Goal: Task Accomplishment & Management: Complete application form

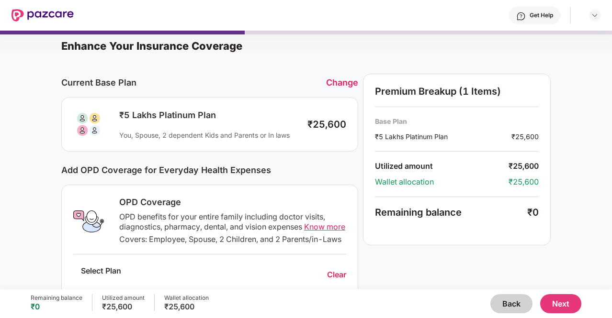
click at [609, 103] on div "Current Base Plan Change ₹5 Lakhs Platinum Plan You, Spouse, 2 dependent Kids a…" at bounding box center [306, 321] width 612 height 537
drag, startPoint x: 609, startPoint y: 103, endPoint x: 611, endPoint y: 125, distance: 22.1
click at [611, 125] on div "Enhance Your Insurance Coverage Current Base Plan Change ₹5 Lakhs Platinum Plan…" at bounding box center [306, 160] width 612 height 259
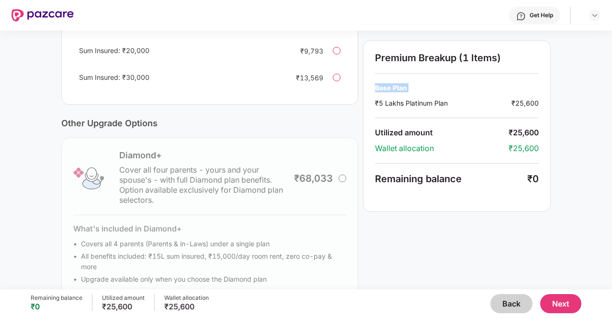
scroll to position [273, 0]
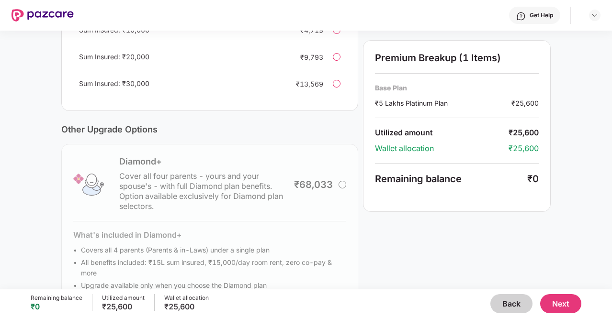
click at [444, 230] on div "Premium Breakup (1 Items) Base Plan ₹5 Lakhs Platinum Plan ₹25,600 Utilized amo…" at bounding box center [457, 53] width 188 height 504
click at [610, 199] on div "Current Base Plan Change ₹5 Lakhs Platinum Plan You, Spouse, 2 dependent Kids a…" at bounding box center [306, 48] width 612 height 537
drag, startPoint x: 610, startPoint y: 199, endPoint x: 610, endPoint y: 126, distance: 72.8
click at [610, 126] on div "Current Base Plan Change ₹5 Lakhs Platinum Plan You, Spouse, 2 dependent Kids a…" at bounding box center [306, 48] width 612 height 537
click at [337, 61] on div at bounding box center [337, 57] width 8 height 8
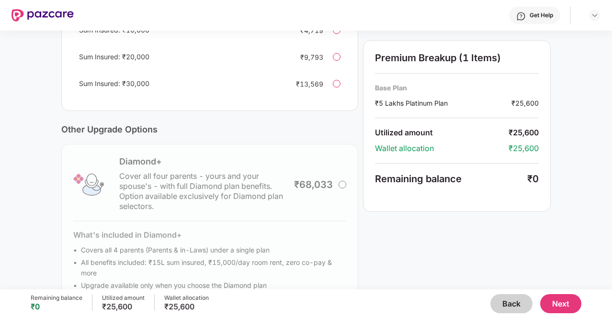
scroll to position [273, 0]
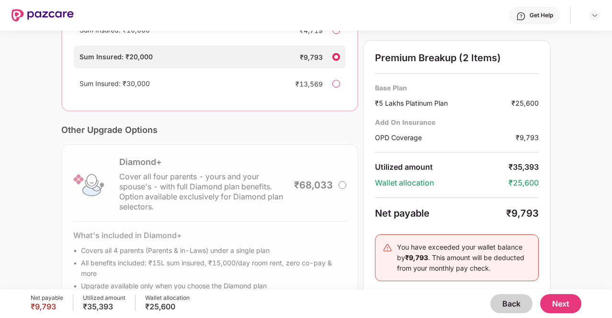
click at [337, 61] on div at bounding box center [336, 57] width 8 height 8
click at [610, 200] on div "Current Base Plan Change ₹5 Lakhs Platinum Plan You, Spouse, 2 dependent Kids a…" at bounding box center [306, 48] width 612 height 538
drag, startPoint x: 610, startPoint y: 200, endPoint x: 612, endPoint y: 176, distance: 24.0
click at [611, 176] on html "Get Help Enhance Your Insurance Coverage Current Base Plan Change ₹5 Lakhs Plat…" at bounding box center [306, 159] width 612 height 318
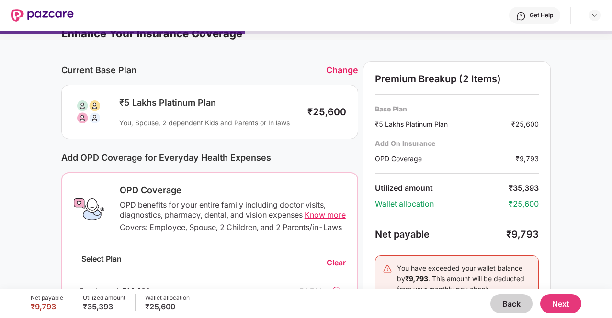
scroll to position [101, 0]
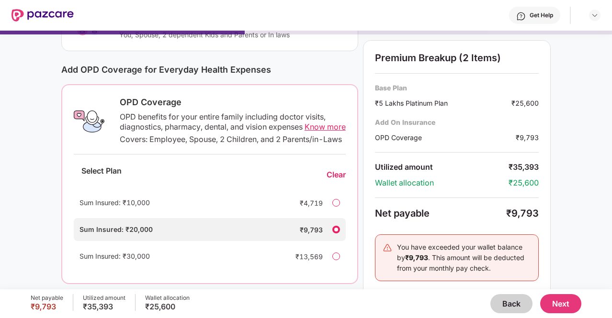
click at [337, 180] on div "Clear" at bounding box center [336, 175] width 19 height 10
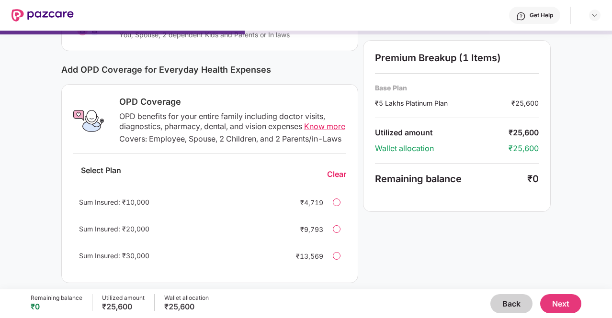
click at [321, 127] on span "Know more" at bounding box center [324, 127] width 41 height 10
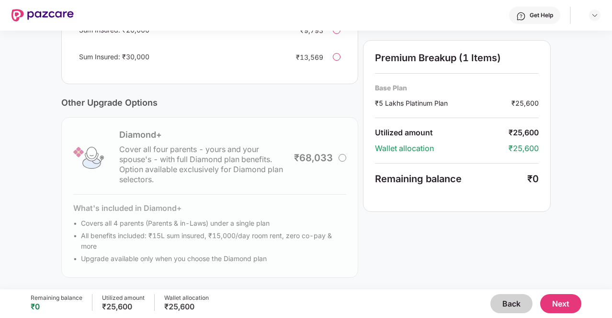
scroll to position [308, 0]
click at [563, 301] on button "Next" at bounding box center [560, 303] width 41 height 19
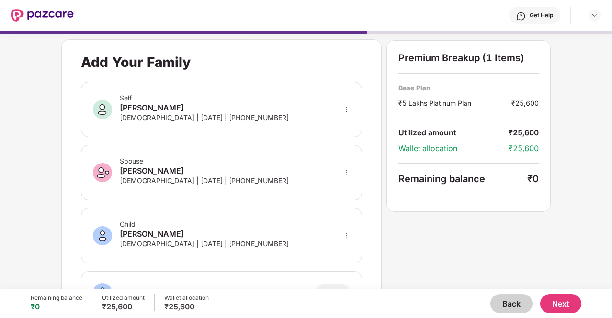
click at [511, 302] on button "Back" at bounding box center [511, 303] width 42 height 19
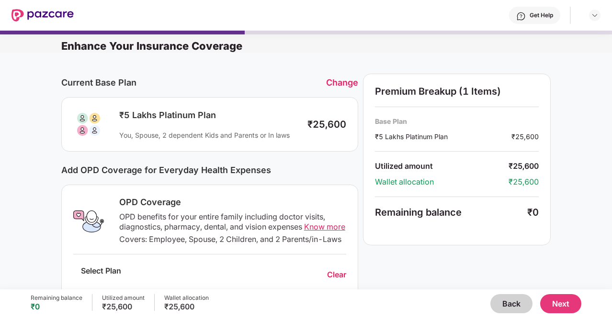
click at [511, 302] on button "Back" at bounding box center [511, 303] width 42 height 19
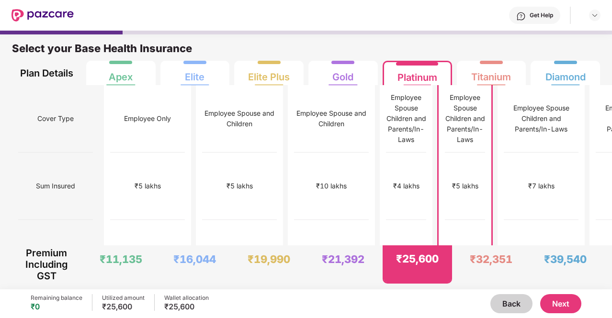
click at [511, 302] on button "Back" at bounding box center [511, 303] width 42 height 19
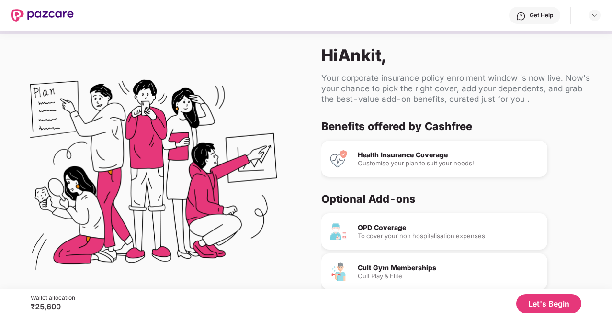
click at [541, 302] on button "Let's Begin" at bounding box center [548, 303] width 65 height 19
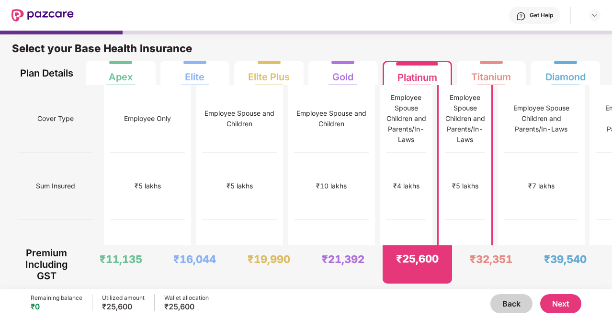
click at [514, 302] on button "Back" at bounding box center [511, 303] width 42 height 19
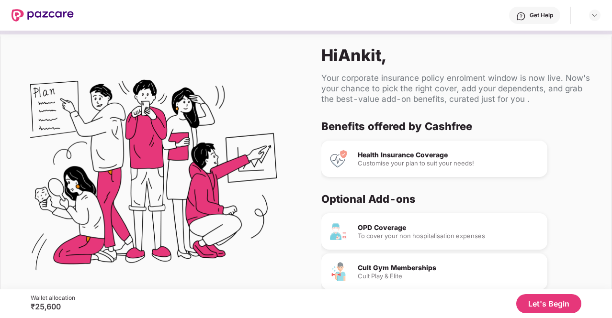
click at [378, 268] on div "Cult Gym Memberships" at bounding box center [449, 268] width 182 height 7
click at [545, 302] on button "Let's Begin" at bounding box center [548, 303] width 65 height 19
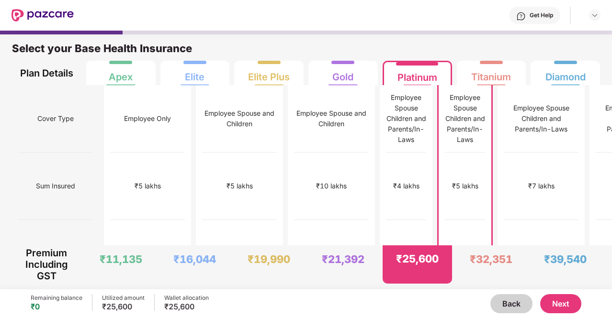
scroll to position [5, 0]
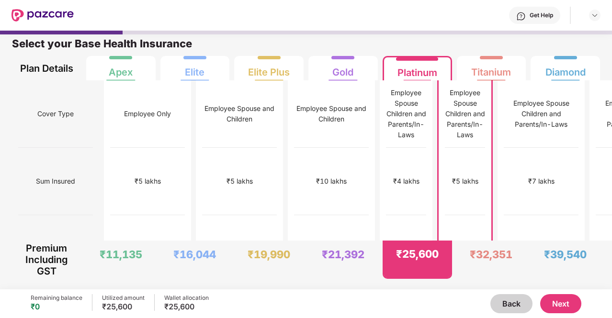
click at [559, 300] on button "Next" at bounding box center [560, 303] width 41 height 19
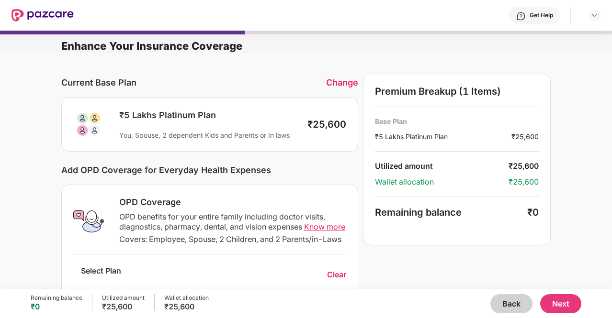
click at [609, 127] on div "Current Base Plan Change ₹5 Lakhs Platinum Plan You, Spouse, 2 dependent Kids a…" at bounding box center [306, 321] width 612 height 537
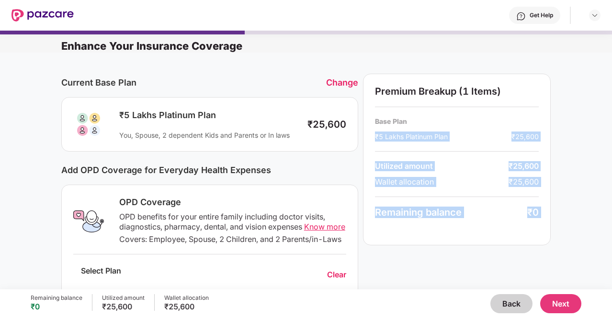
drag, startPoint x: 609, startPoint y: 127, endPoint x: 573, endPoint y: 203, distance: 84.2
click at [573, 203] on div "Current Base Plan Change ₹5 Lakhs Platinum Plan You, Spouse, 2 dependent Kids a…" at bounding box center [306, 321] width 612 height 537
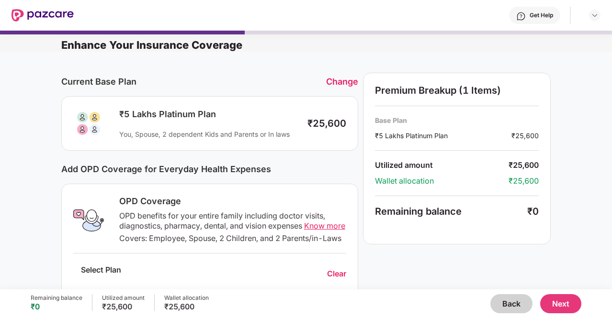
scroll to position [0, 0]
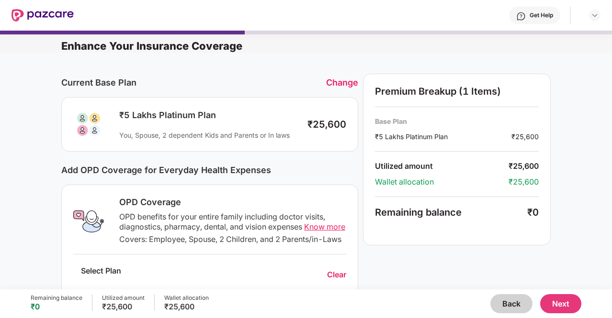
click at [571, 302] on button "Next" at bounding box center [560, 303] width 41 height 19
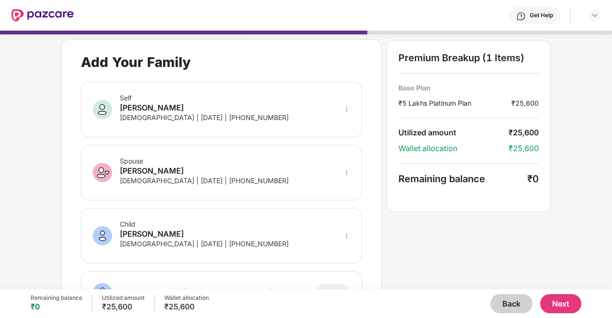
click at [576, 157] on div "**********" at bounding box center [306, 155] width 612 height 259
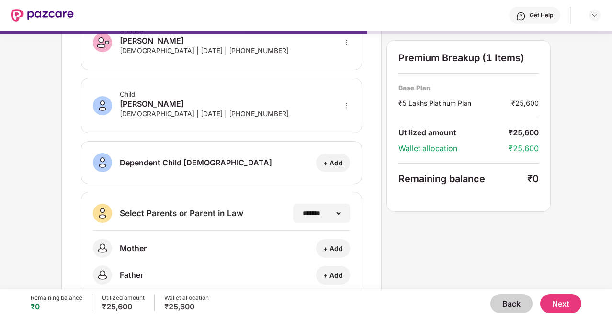
scroll to position [157, 0]
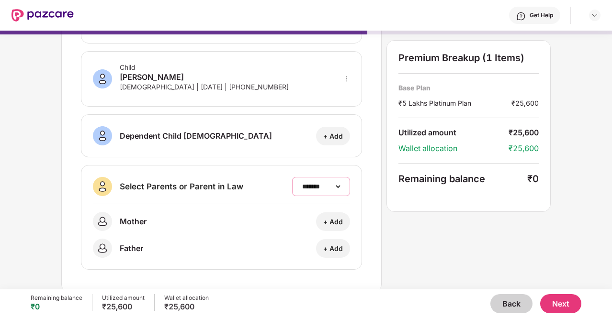
click at [327, 183] on select "**********" at bounding box center [321, 187] width 42 height 8
select select "*******"
click at [300, 183] on select "**********" at bounding box center [321, 187] width 42 height 8
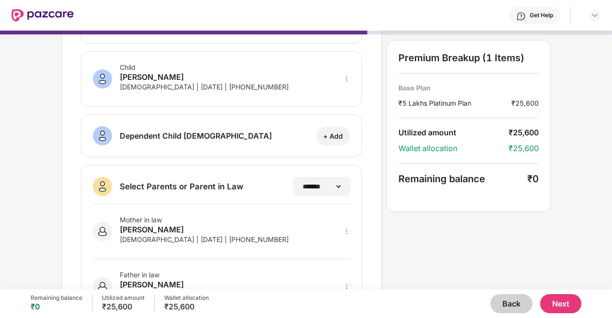
click at [423, 227] on div "**********" at bounding box center [305, 109] width 489 height 455
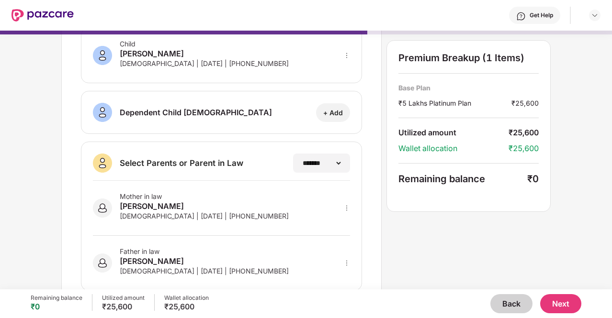
scroll to position [201, 0]
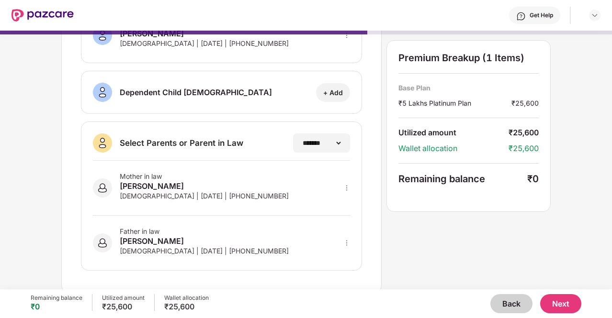
click at [346, 186] on icon "more" at bounding box center [346, 188] width 7 height 7
click at [334, 198] on img at bounding box center [334, 202] width 8 height 8
select select "******"
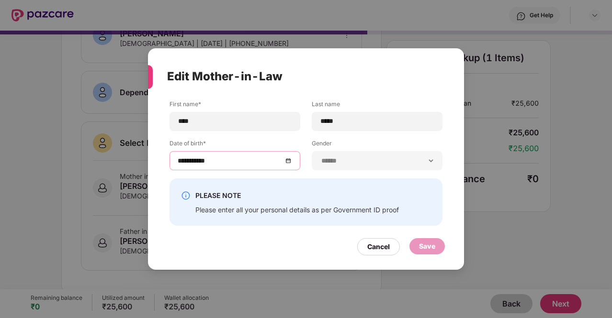
click at [193, 160] on input "**********" at bounding box center [230, 161] width 105 height 11
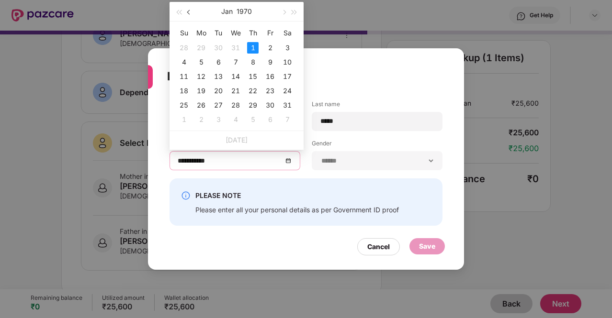
click at [189, 10] on span "button" at bounding box center [189, 12] width 5 height 5
click at [248, 9] on button "1969" at bounding box center [245, 11] width 16 height 19
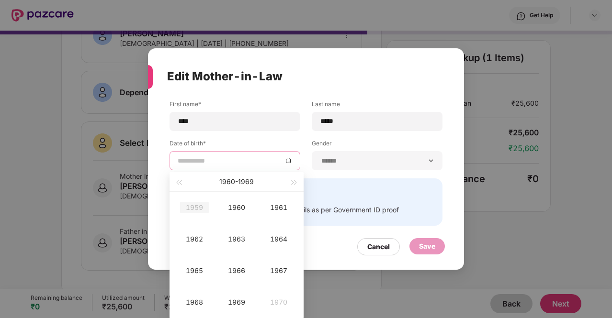
click at [196, 209] on div "1959" at bounding box center [194, 207] width 29 height 11
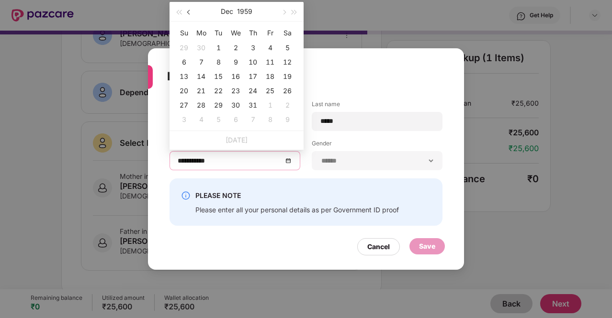
click at [189, 13] on span "button" at bounding box center [189, 12] width 5 height 5
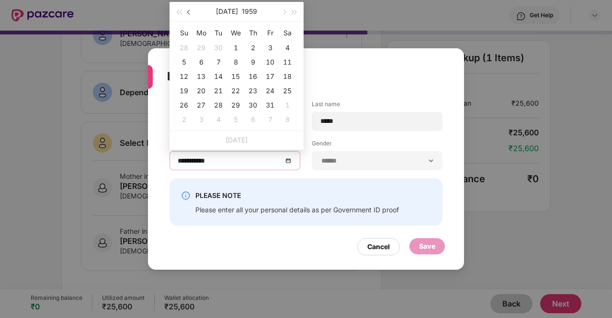
click at [189, 13] on span "button" at bounding box center [189, 12] width 5 height 5
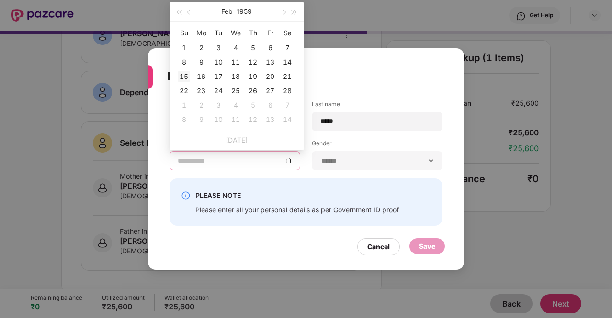
type input "**********"
click at [187, 76] on div "15" at bounding box center [183, 76] width 11 height 11
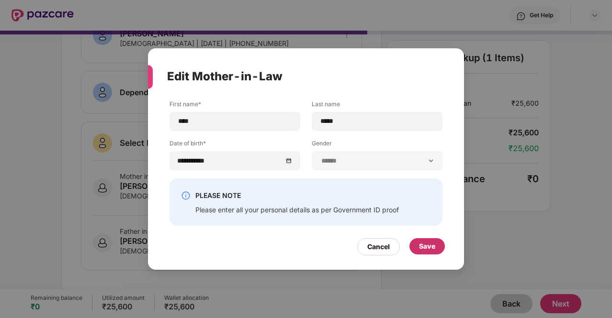
click at [428, 249] on div "Save" at bounding box center [427, 246] width 16 height 11
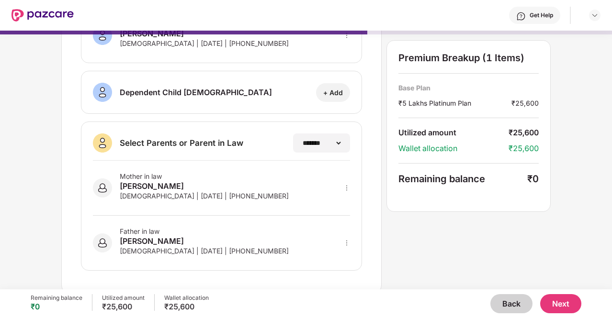
click at [348, 240] on icon "more" at bounding box center [346, 243] width 7 height 7
click at [334, 253] on img at bounding box center [334, 257] width 8 height 8
select select "****"
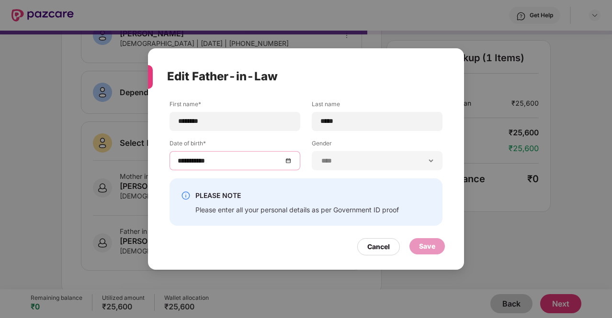
click at [185, 163] on input "**********" at bounding box center [230, 161] width 105 height 11
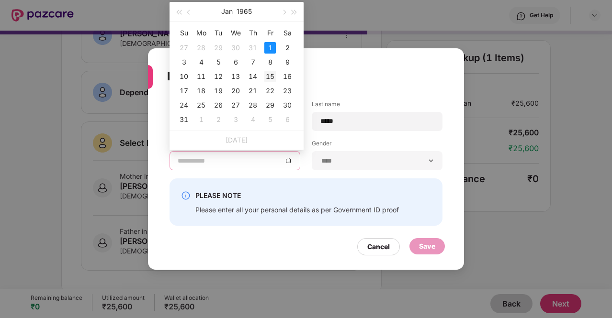
click at [268, 74] on div "15" at bounding box center [269, 76] width 11 height 11
click at [214, 157] on input "**********" at bounding box center [230, 161] width 105 height 11
click at [243, 11] on button "1965" at bounding box center [244, 11] width 15 height 19
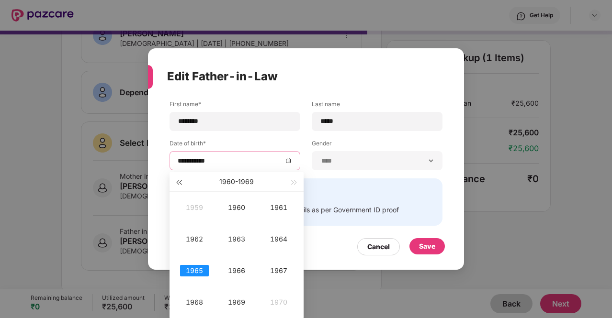
click at [181, 183] on span "button" at bounding box center [178, 183] width 5 height 5
click at [195, 271] on div "1955" at bounding box center [194, 270] width 29 height 11
click at [196, 209] on div "Jan" at bounding box center [194, 207] width 29 height 11
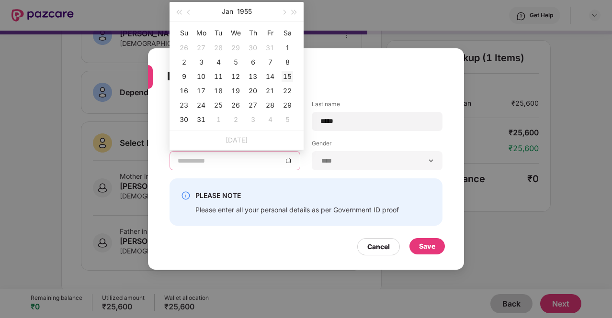
type input "**********"
click at [286, 75] on div "15" at bounding box center [287, 76] width 11 height 11
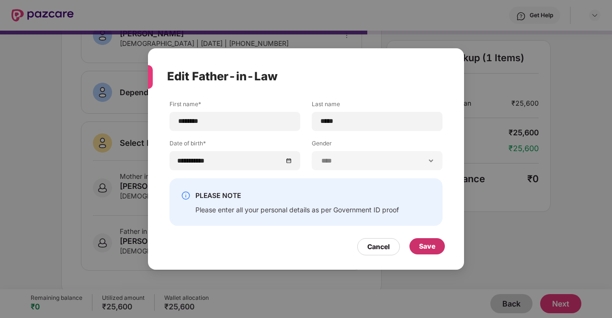
click at [420, 242] on div "Save" at bounding box center [427, 246] width 16 height 11
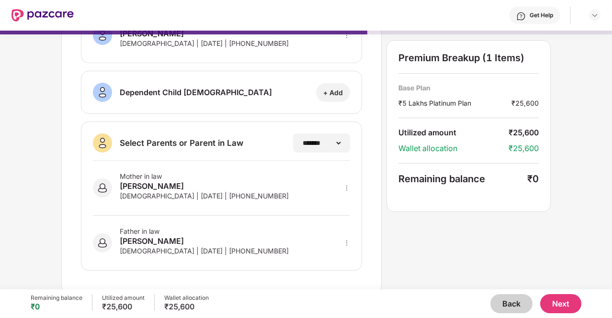
click at [610, 201] on div "**********" at bounding box center [306, 160] width 612 height 259
drag, startPoint x: 610, startPoint y: 201, endPoint x: 611, endPoint y: 178, distance: 22.5
click at [611, 178] on div "**********" at bounding box center [306, 160] width 612 height 259
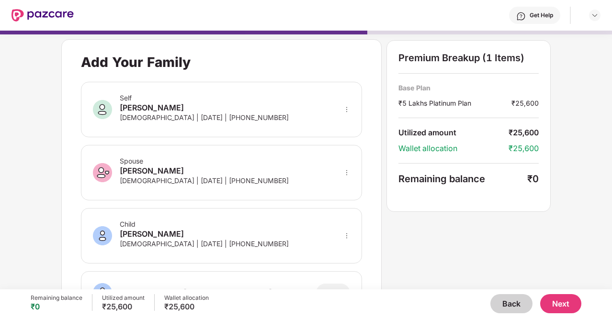
click at [559, 300] on button "Next" at bounding box center [560, 303] width 41 height 19
select select "*******"
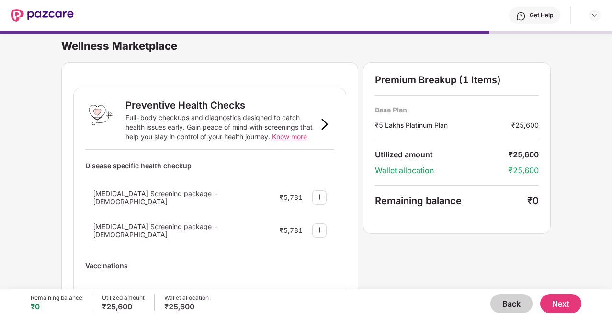
click at [566, 161] on div "Wellness Marketplace Preventive Health Checks Full-body checkups and diagnostic…" at bounding box center [306, 155] width 612 height 259
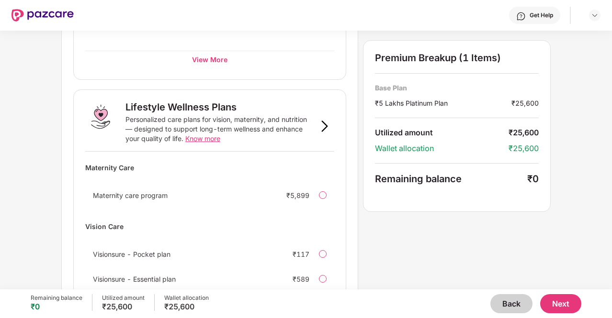
scroll to position [641, 0]
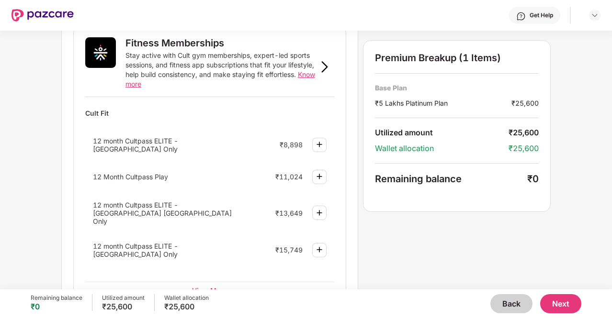
scroll to position [373, 0]
click at [309, 71] on span "Know more" at bounding box center [220, 80] width 190 height 18
click at [610, 143] on div "Wellness Marketplace Preventive Health Checks Full-body checkups and diagnostic…" at bounding box center [306, 160] width 612 height 259
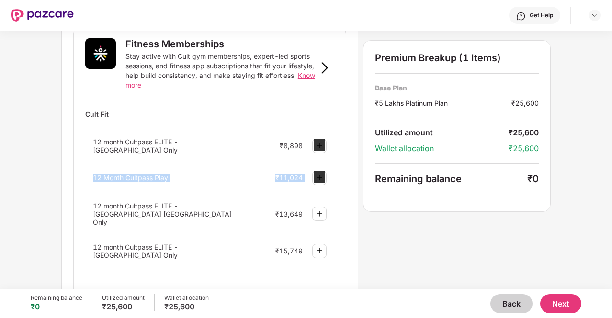
drag, startPoint x: 610, startPoint y: 143, endPoint x: 609, endPoint y: 177, distance: 33.5
click at [609, 177] on div "Wellness Marketplace Preventive Health Checks Full-body checkups and diagnostic…" at bounding box center [306, 160] width 612 height 259
click at [557, 214] on div "Wellness Marketplace Preventive Health Checks Full-body checkups and diagnostic…" at bounding box center [306, 160] width 612 height 259
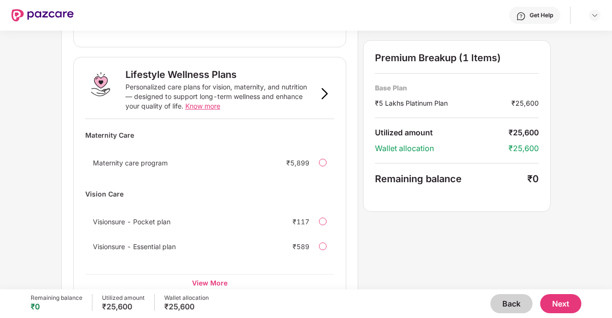
scroll to position [641, 0]
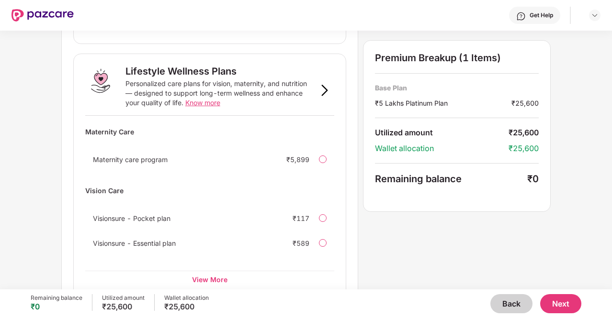
click at [552, 302] on button "Next" at bounding box center [560, 303] width 41 height 19
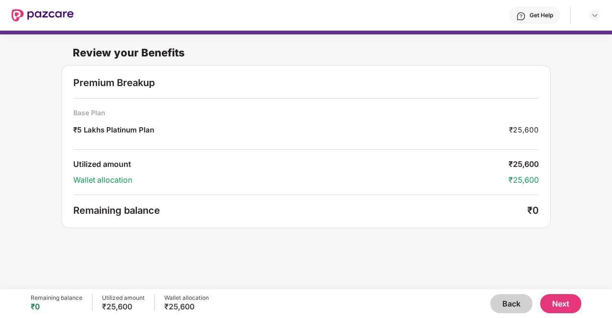
click at [552, 302] on button "Next" at bounding box center [560, 303] width 41 height 19
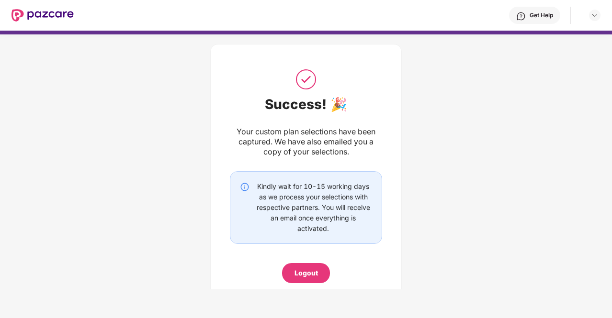
click at [300, 273] on div "Logout" at bounding box center [305, 273] width 23 height 11
